Goal: Task Accomplishment & Management: Use online tool/utility

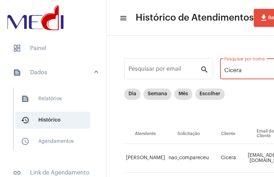
scroll to position [0, 202]
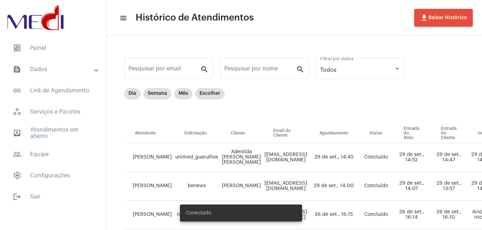
click at [48, 73] on mat-panel-title "text_snippet_outlined Dados" at bounding box center [54, 69] width 82 height 9
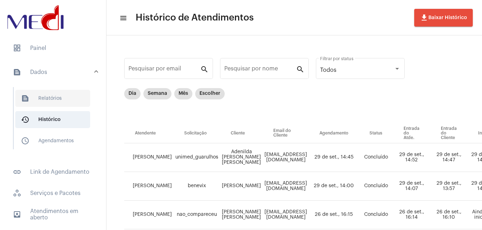
click at [40, 95] on span "text_snippet_outlined Relatórios" at bounding box center [52, 98] width 75 height 17
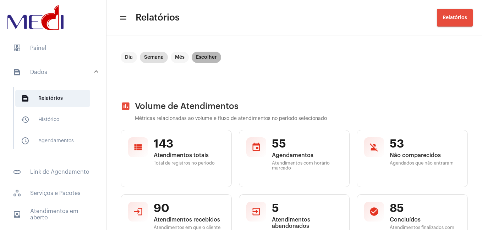
click at [207, 59] on mat-chip "Escolher" at bounding box center [205, 57] width 29 height 11
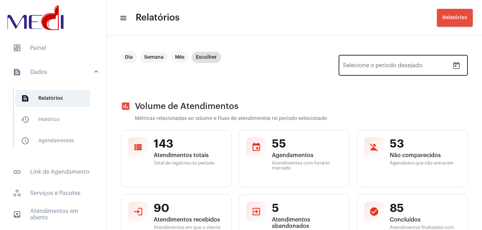
click at [452, 66] on icon "Open calendar" at bounding box center [456, 66] width 9 height 9
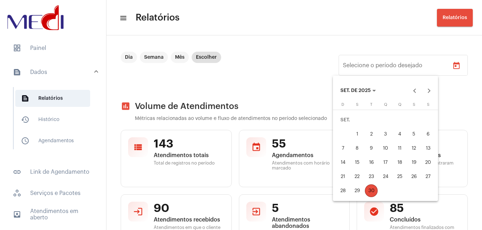
click at [398, 133] on div "4" at bounding box center [399, 134] width 13 height 13
type input "[DATE]"
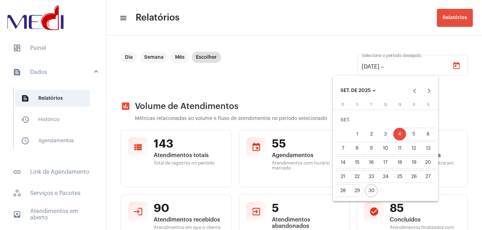
click at [358, 191] on div "29" at bounding box center [356, 191] width 13 height 13
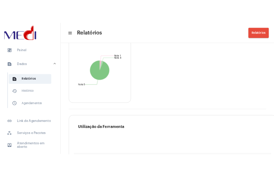
scroll to position [1313, 0]
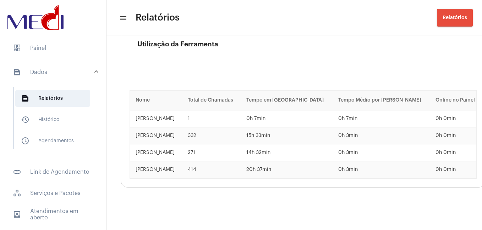
click at [443, 68] on h3 "Utilização da Ferramenta" at bounding box center [306, 58] width 339 height 35
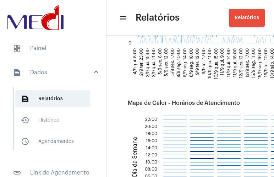
scroll to position [1840, 0]
